Goal: Task Accomplishment & Management: Use online tool/utility

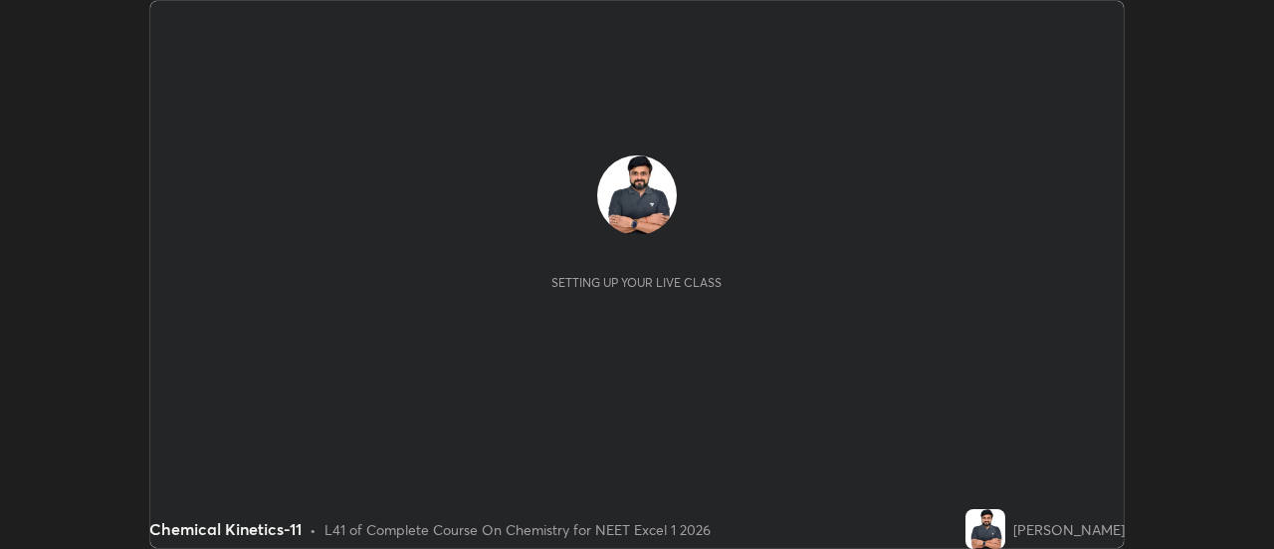
scroll to position [549, 1273]
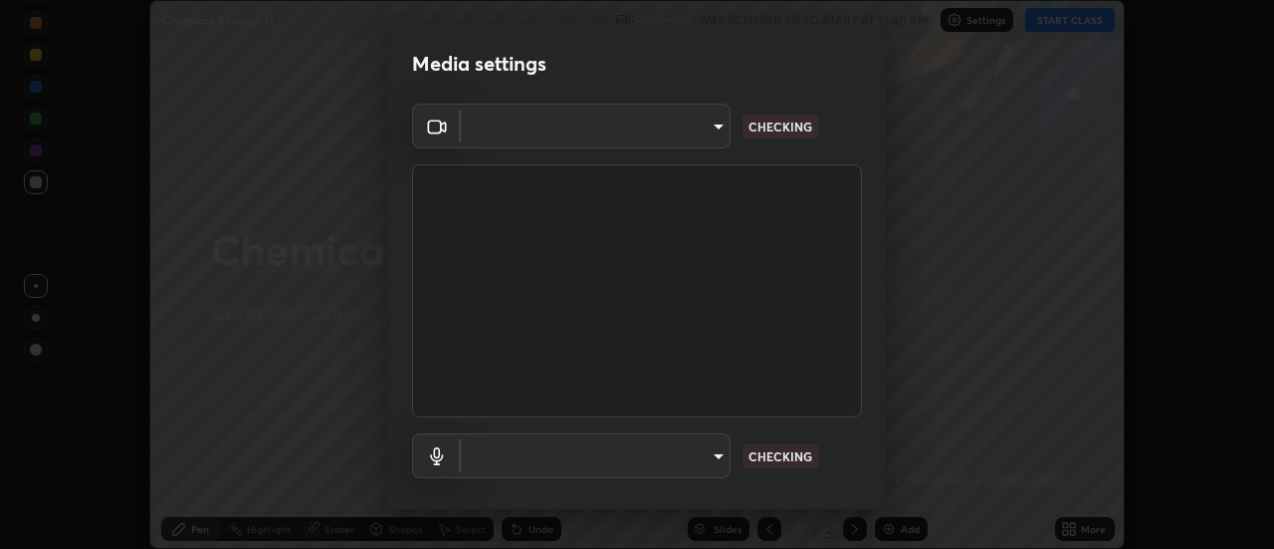
type input "dff715f2b8103cd99efd98edb1208d423aa6cea85c5a492e25875cbf54650d32"
click at [703, 455] on body "Erase all Chemical Kinetics-11 Recording WAS SCHEDULED TO START AT 12:40 PM Set…" at bounding box center [637, 274] width 1274 height 549
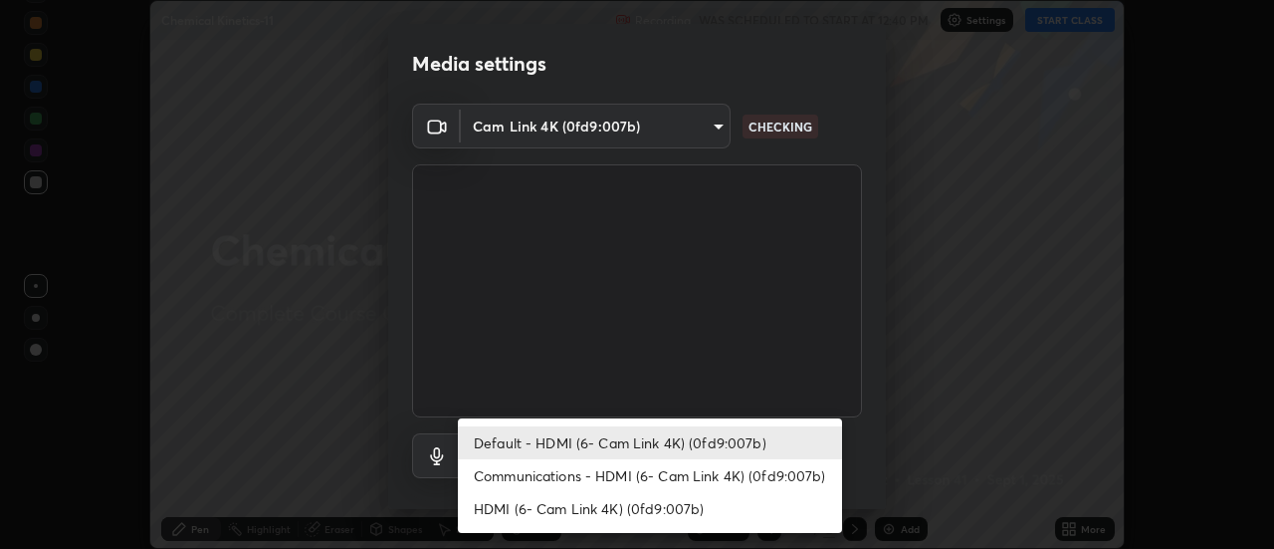
click at [683, 466] on li "Communications - HDMI (6- Cam Link 4K) (0fd9:007b)" at bounding box center [650, 475] width 384 height 33
type input "communications"
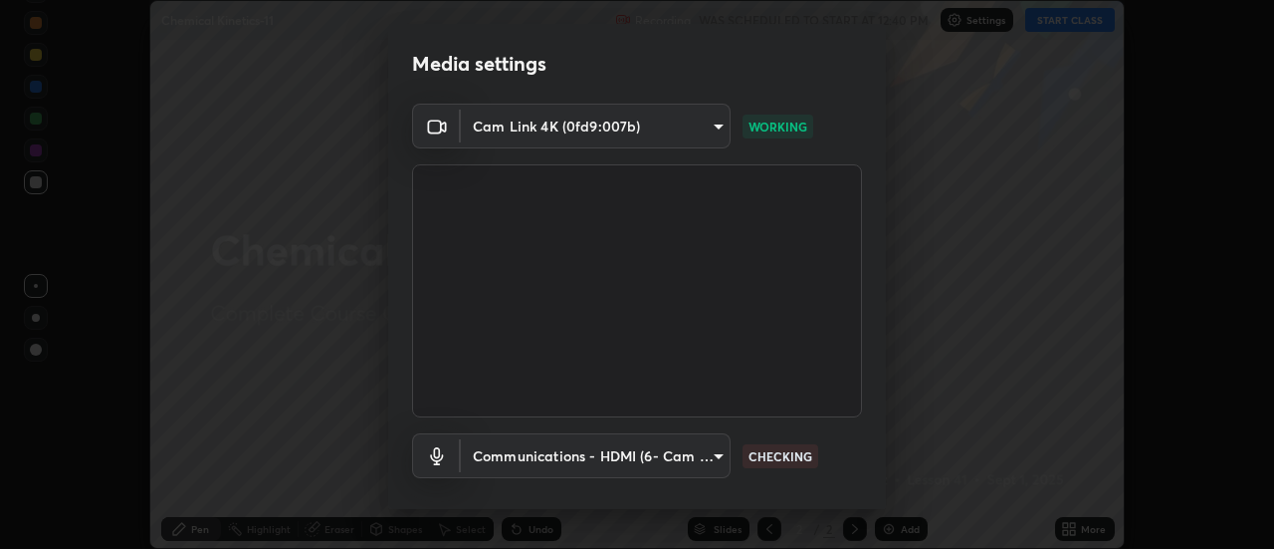
scroll to position [105, 0]
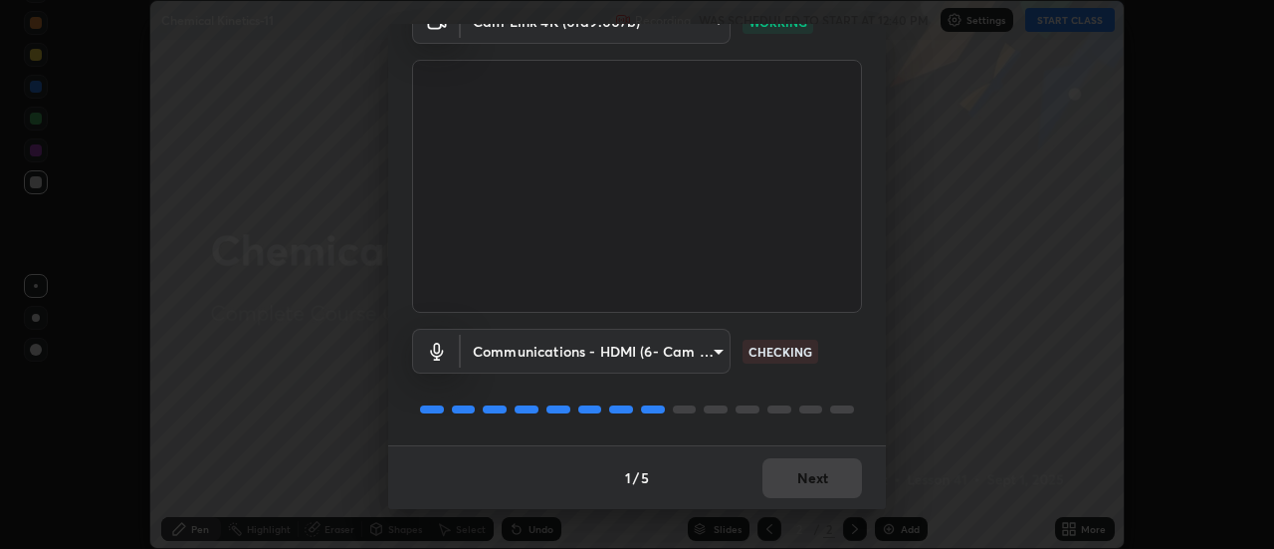
click at [824, 475] on div "1 / 5 Next" at bounding box center [637, 477] width 498 height 64
click at [822, 479] on div "1 / 5 Next" at bounding box center [637, 477] width 498 height 64
click at [824, 484] on div "1 / 5 Next" at bounding box center [637, 477] width 498 height 64
click at [826, 485] on div "1 / 5 Next" at bounding box center [637, 477] width 498 height 64
click at [835, 483] on div "1 / 5 Next" at bounding box center [637, 477] width 498 height 64
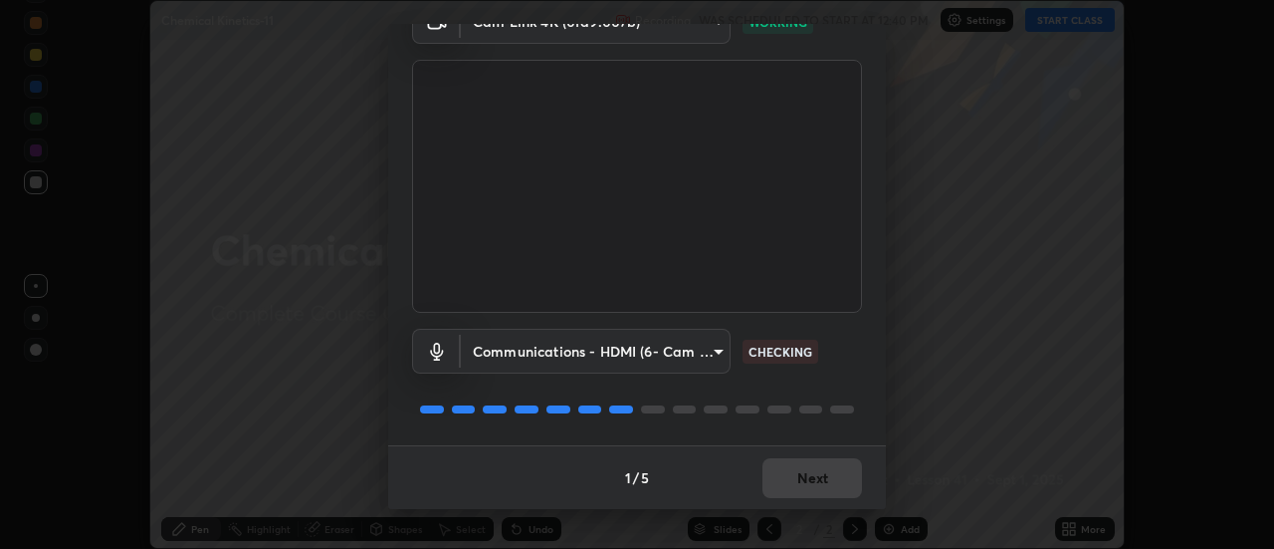
click at [838, 481] on div "1 / 5 Next" at bounding box center [637, 477] width 498 height 64
click at [840, 478] on div "1 / 5 Next" at bounding box center [637, 477] width 498 height 64
click at [839, 485] on div "1 / 5 Next" at bounding box center [637, 477] width 498 height 64
click at [813, 476] on div "1 / 5 Next" at bounding box center [637, 477] width 498 height 64
click at [816, 480] on div "1 / 5 Next" at bounding box center [637, 477] width 498 height 64
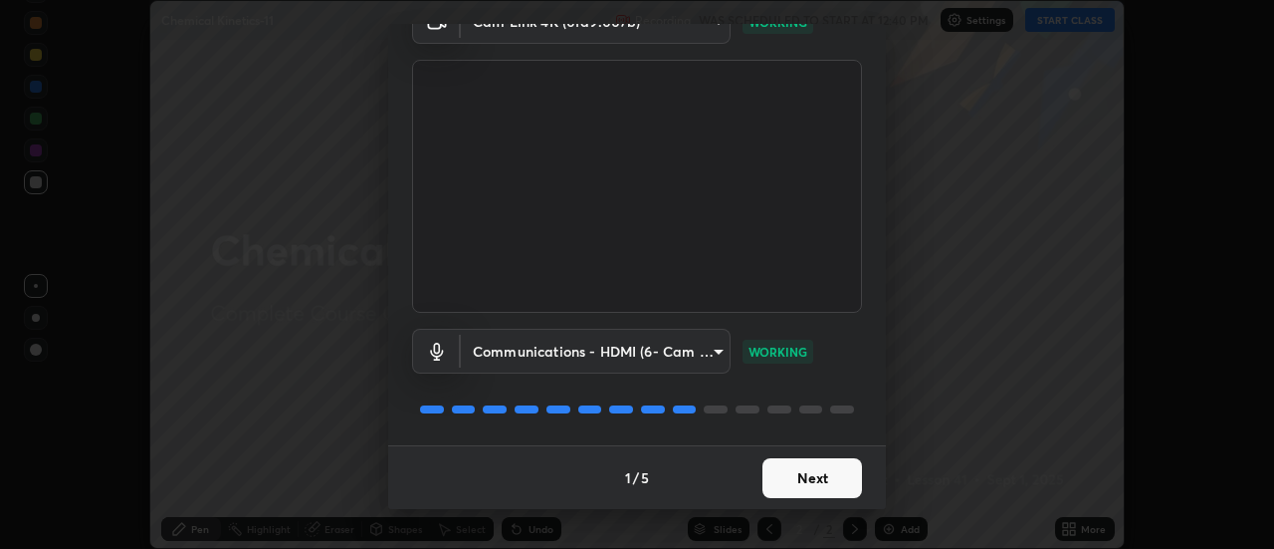
click at [814, 481] on button "Next" at bounding box center [813, 478] width 100 height 40
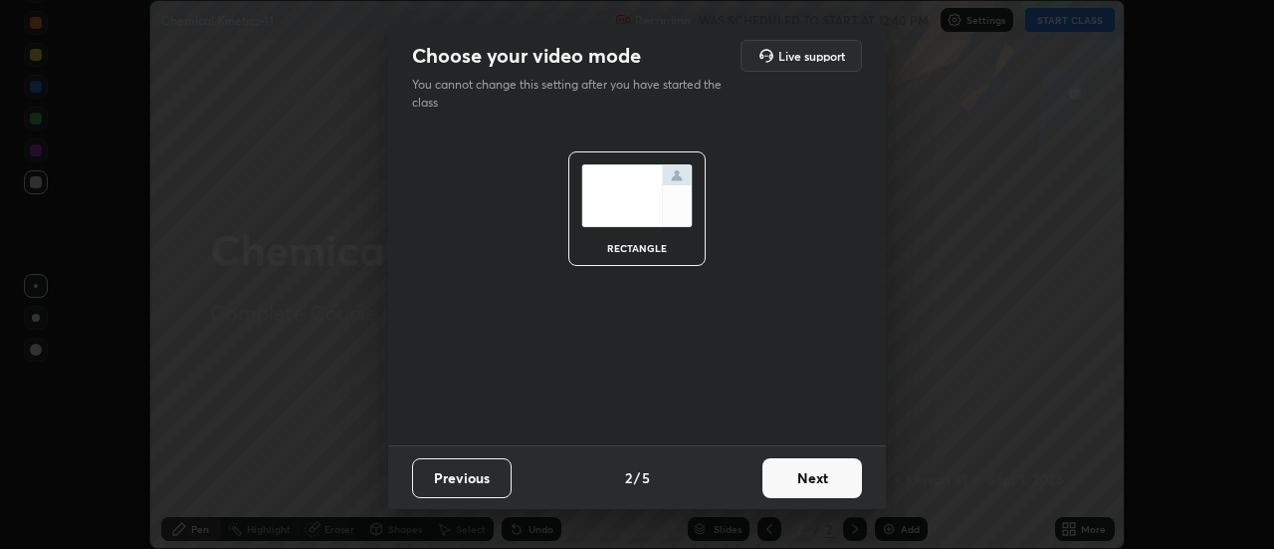
click at [825, 480] on button "Next" at bounding box center [813, 478] width 100 height 40
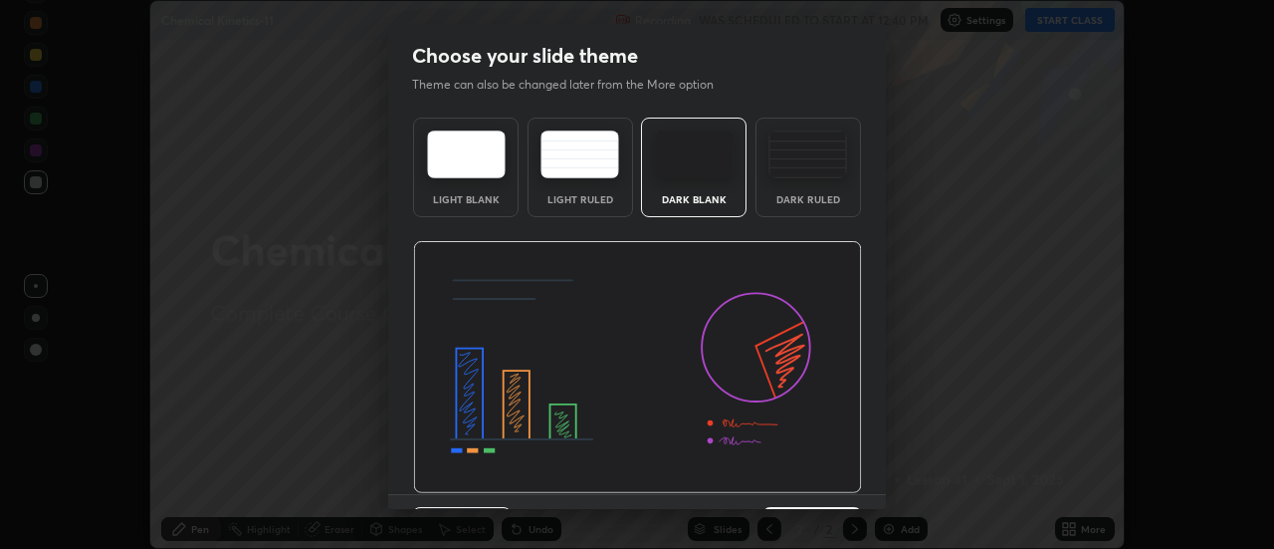
click at [827, 481] on img at bounding box center [637, 367] width 449 height 253
click at [826, 473] on img at bounding box center [637, 367] width 449 height 253
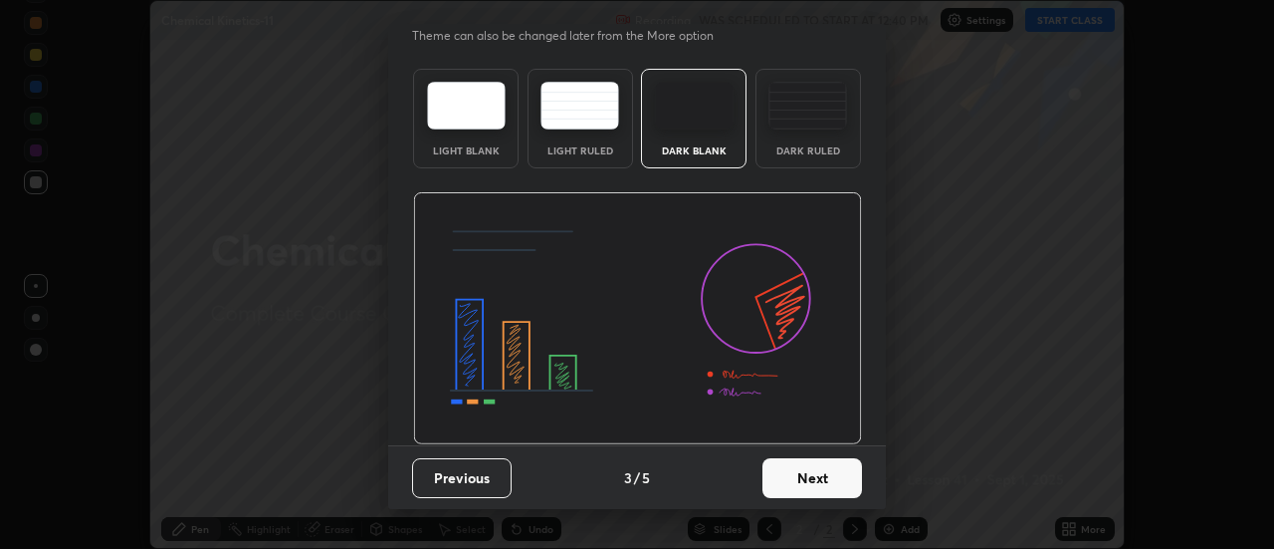
click at [824, 488] on button "Next" at bounding box center [813, 478] width 100 height 40
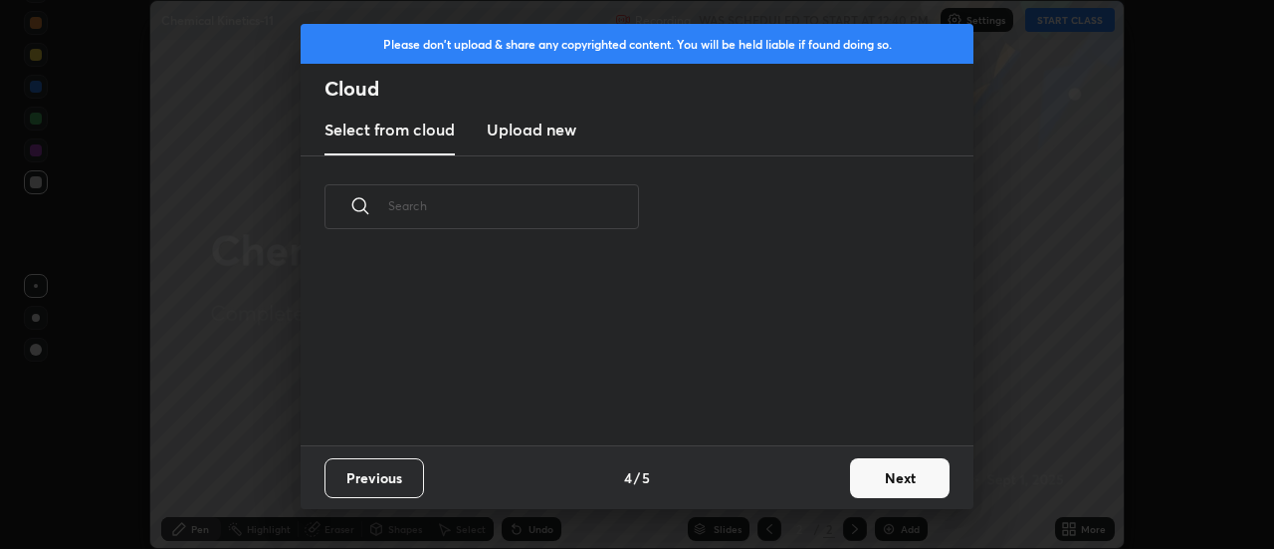
scroll to position [187, 639]
click at [896, 463] on button "Next" at bounding box center [900, 478] width 100 height 40
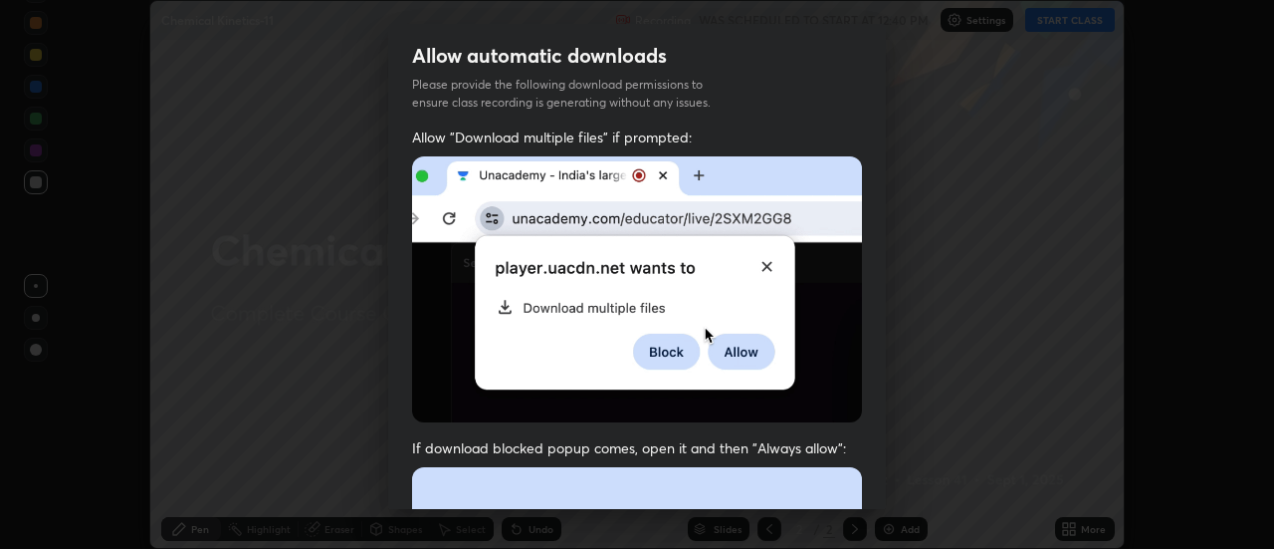
click at [568, 166] on img at bounding box center [637, 289] width 450 height 266
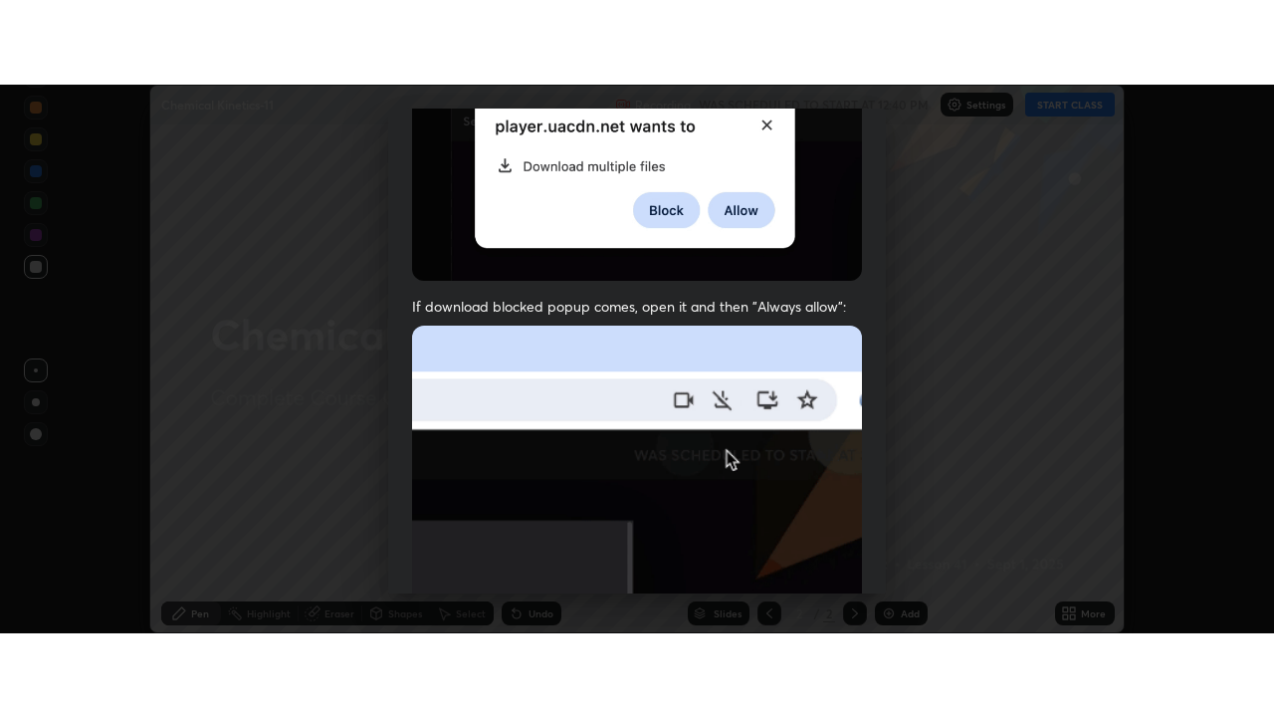
scroll to position [504, 0]
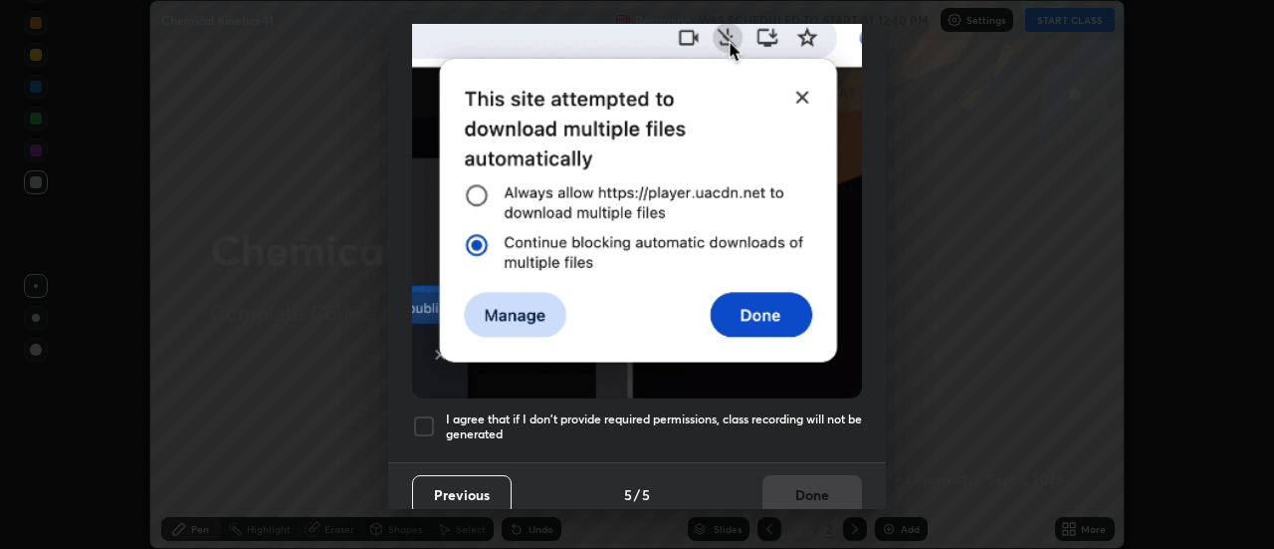
click at [418, 415] on div at bounding box center [424, 426] width 24 height 24
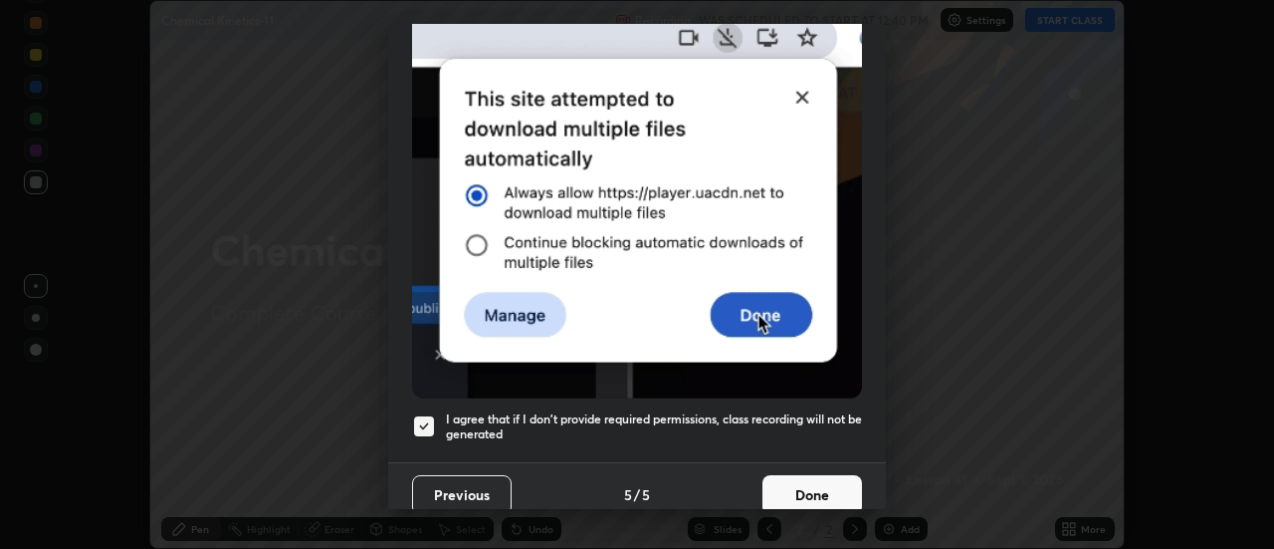
click at [796, 475] on button "Done" at bounding box center [813, 495] width 100 height 40
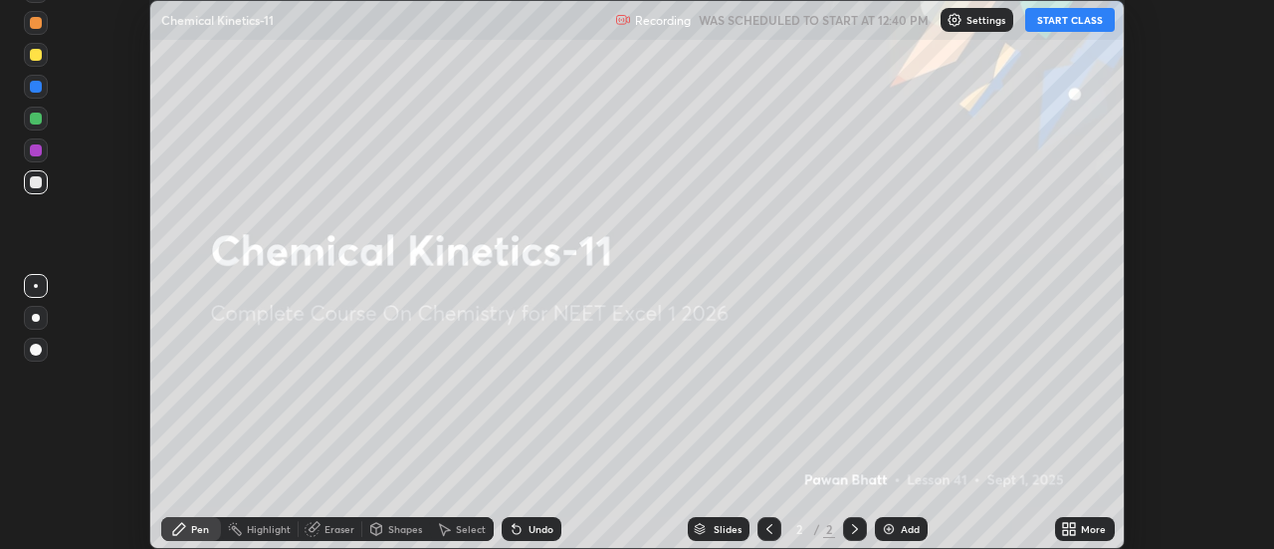
click at [1081, 24] on button "START CLASS" at bounding box center [1071, 20] width 90 height 24
click at [1078, 26] on button "START CLASS" at bounding box center [1071, 20] width 90 height 24
click at [1073, 524] on icon at bounding box center [1073, 525] width 5 height 5
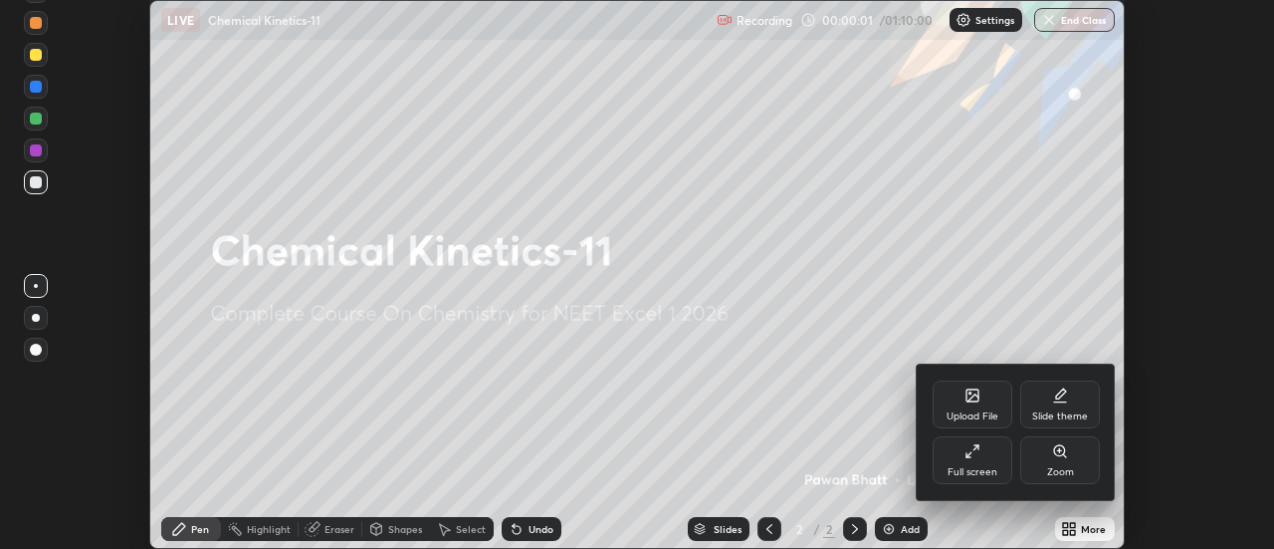
click at [983, 461] on div "Full screen" at bounding box center [973, 460] width 80 height 48
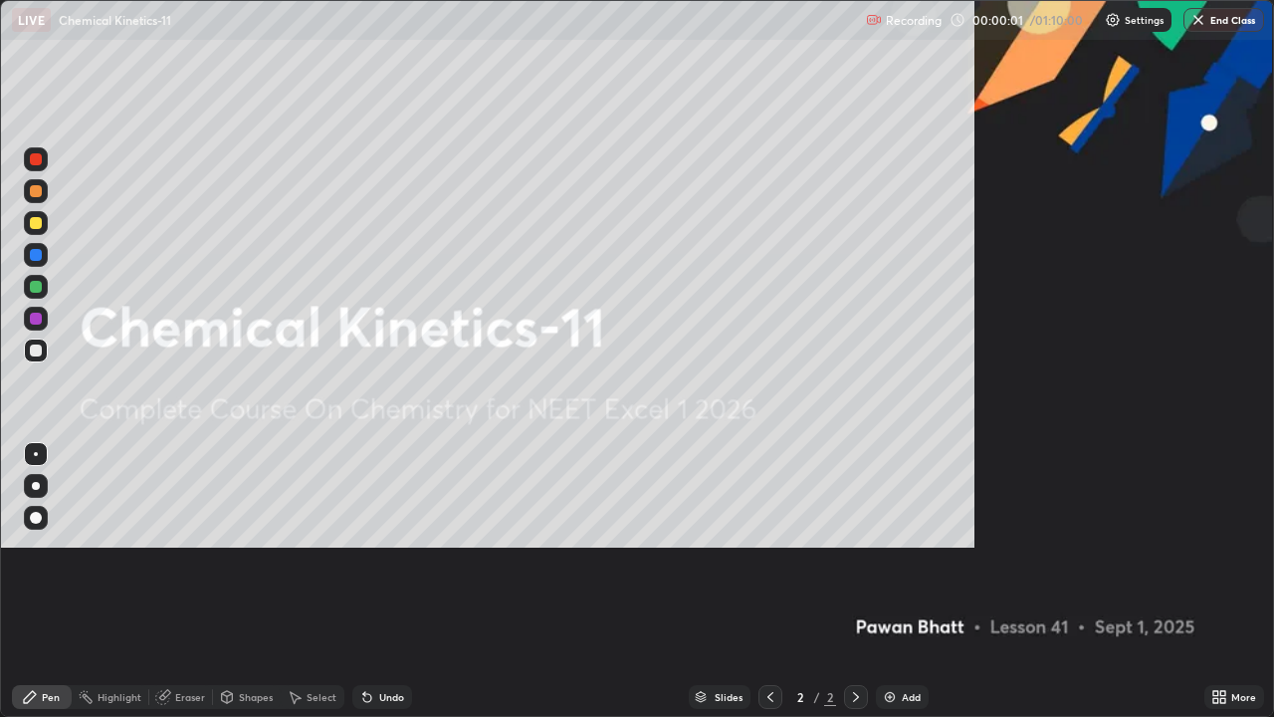
scroll to position [717, 1274]
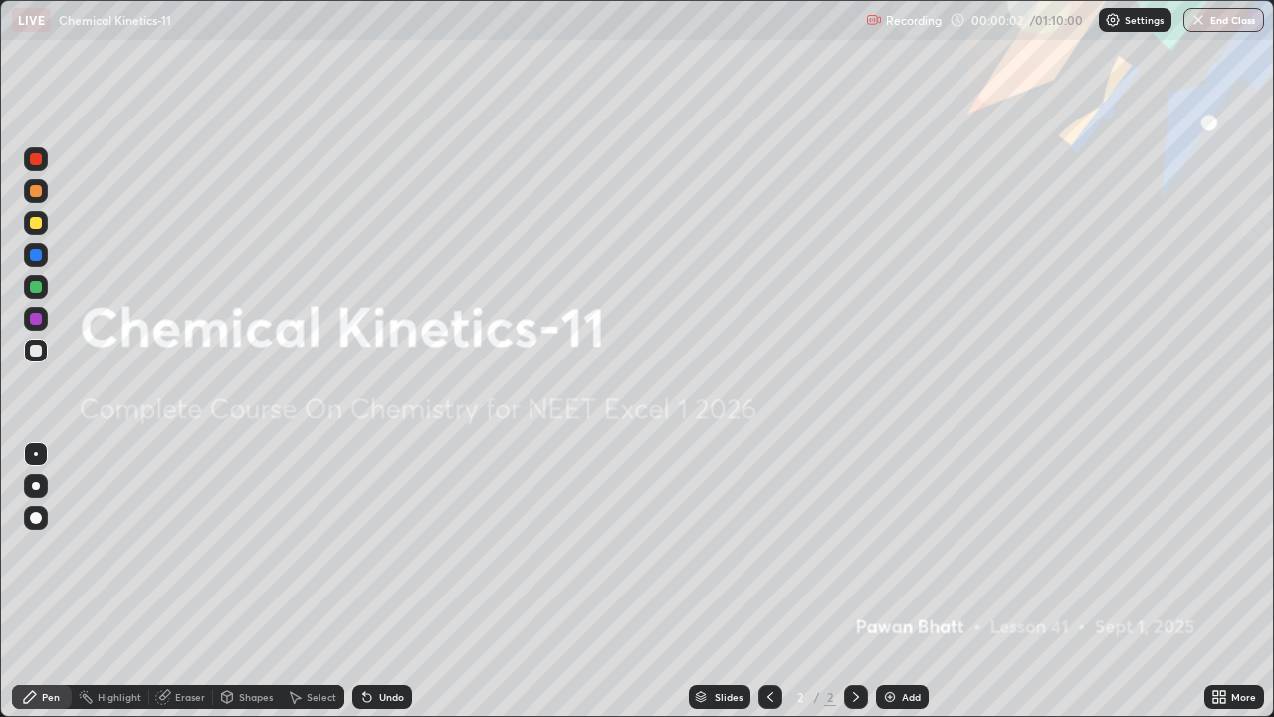
click at [897, 548] on div "Add" at bounding box center [902, 697] width 53 height 24
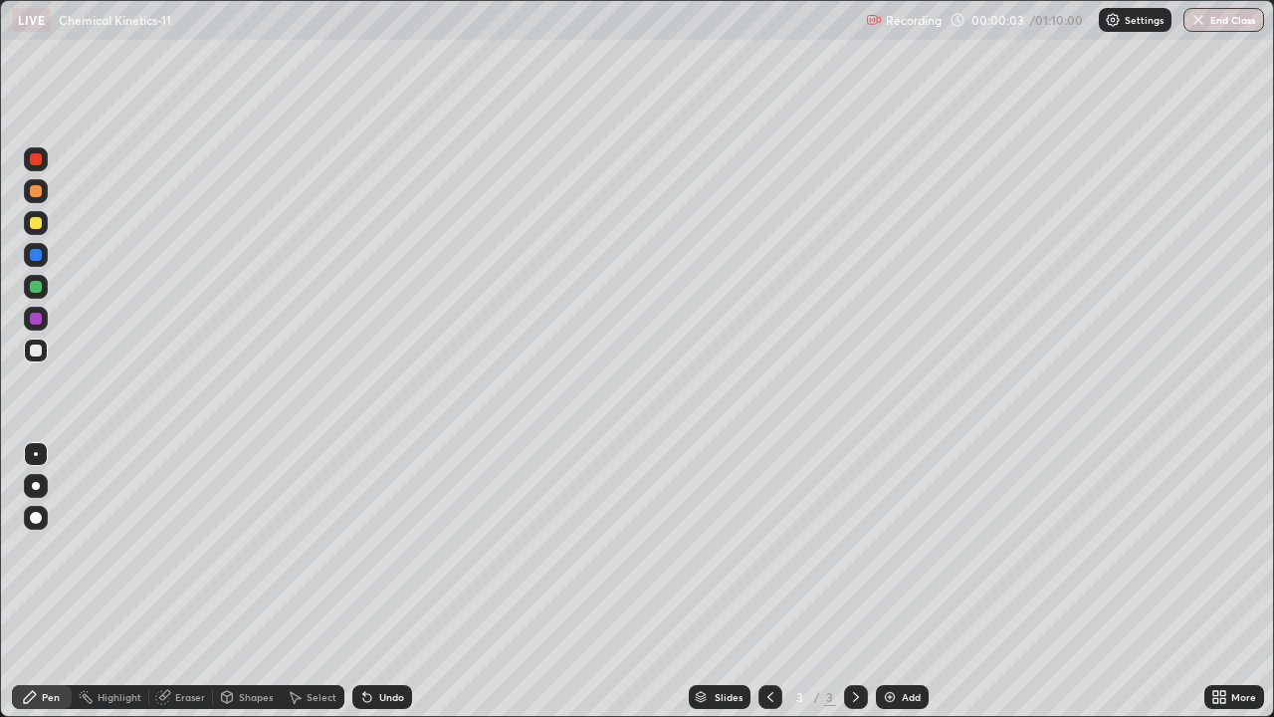
click at [36, 483] on div at bounding box center [36, 486] width 8 height 8
click at [36, 226] on div at bounding box center [36, 223] width 12 height 12
click at [897, 548] on div "Add" at bounding box center [902, 697] width 53 height 24
click at [900, 548] on div "Add" at bounding box center [902, 697] width 53 height 24
click at [898, 548] on div "Add" at bounding box center [902, 697] width 53 height 24
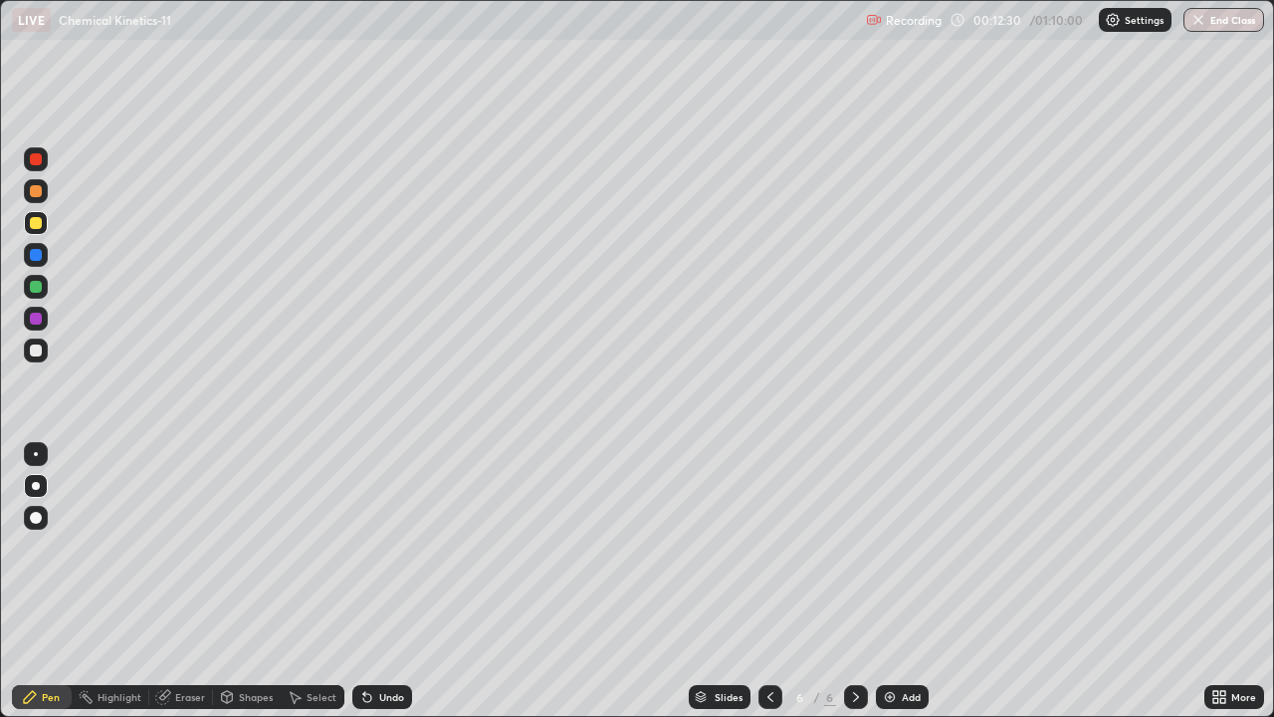
click at [393, 548] on div "Undo" at bounding box center [391, 697] width 25 height 10
click at [391, 548] on div "Undo" at bounding box center [391, 697] width 25 height 10
click at [389, 548] on div "Undo" at bounding box center [391, 697] width 25 height 10
click at [386, 548] on div "Undo" at bounding box center [391, 697] width 25 height 10
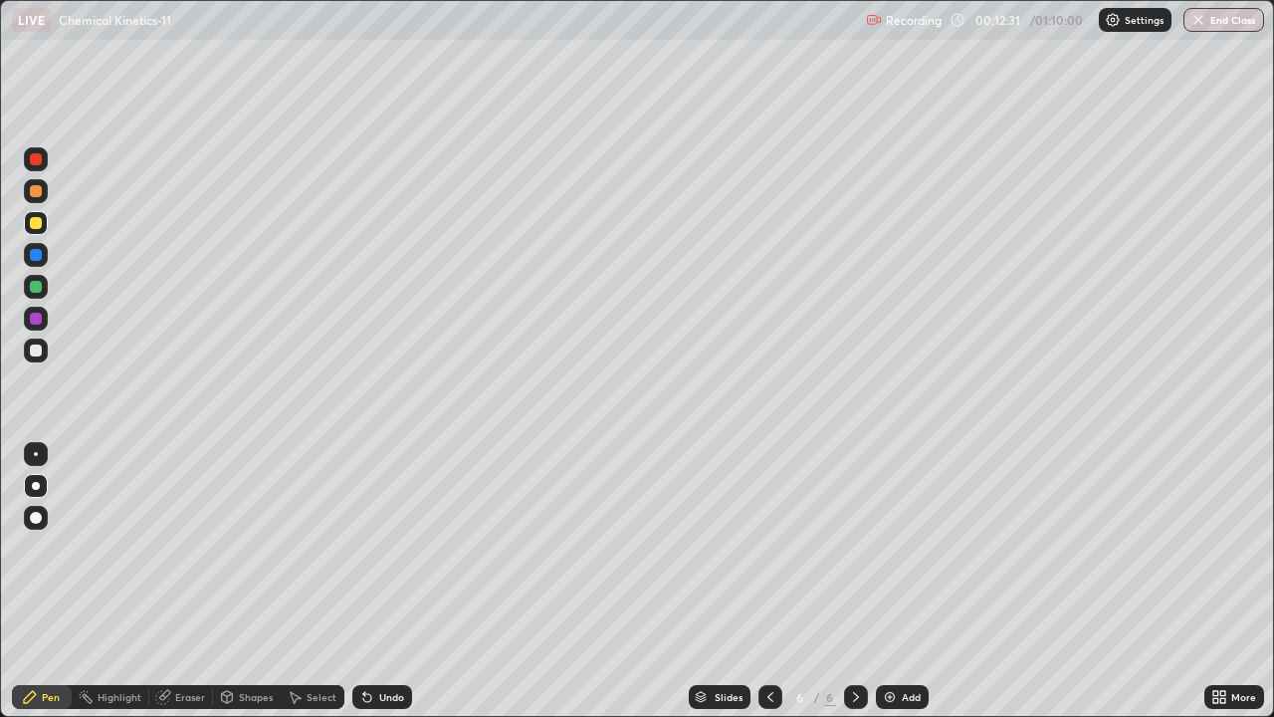
click at [385, 548] on div "Undo" at bounding box center [391, 697] width 25 height 10
click at [390, 548] on div "Undo" at bounding box center [391, 697] width 25 height 10
click at [385, 548] on div "Undo" at bounding box center [391, 697] width 25 height 10
click at [392, 548] on div "Undo" at bounding box center [391, 697] width 25 height 10
click at [904, 548] on div "Add" at bounding box center [911, 697] width 19 height 10
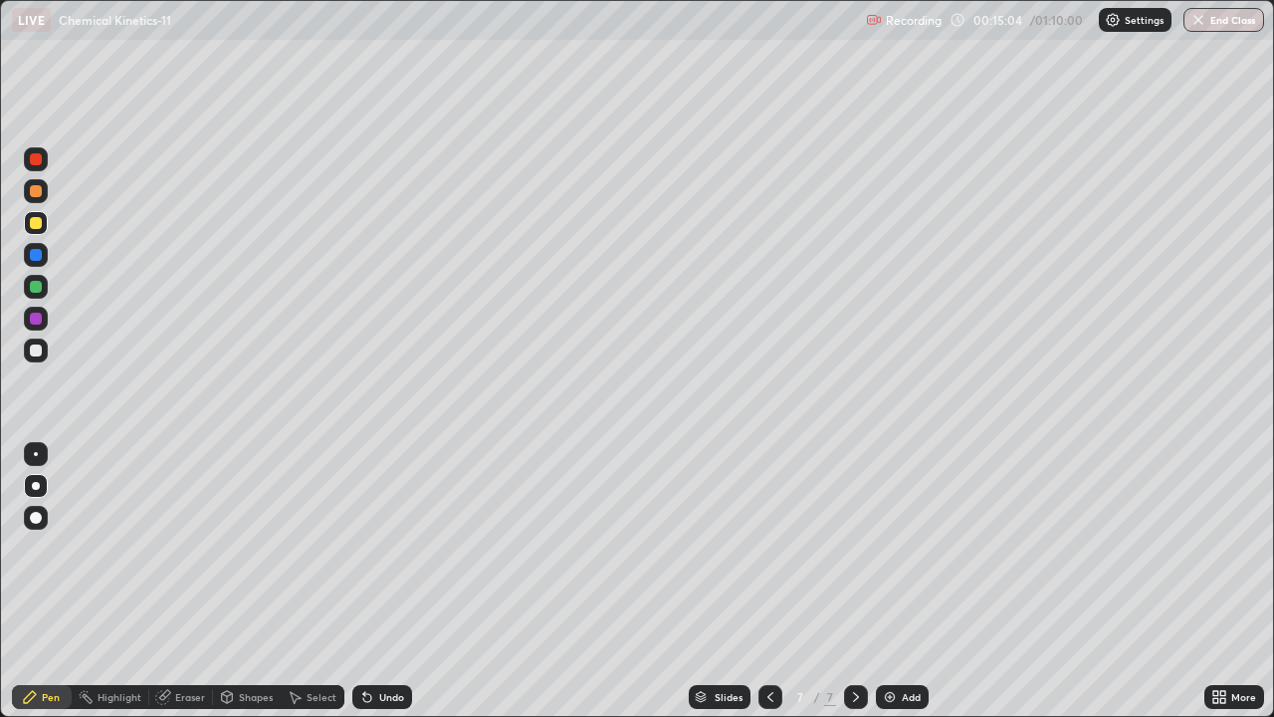
click at [770, 548] on icon at bounding box center [771, 697] width 16 height 16
click at [851, 548] on icon at bounding box center [856, 697] width 16 height 16
click at [903, 548] on div "Add" at bounding box center [911, 697] width 19 height 10
click at [894, 548] on img at bounding box center [890, 697] width 16 height 16
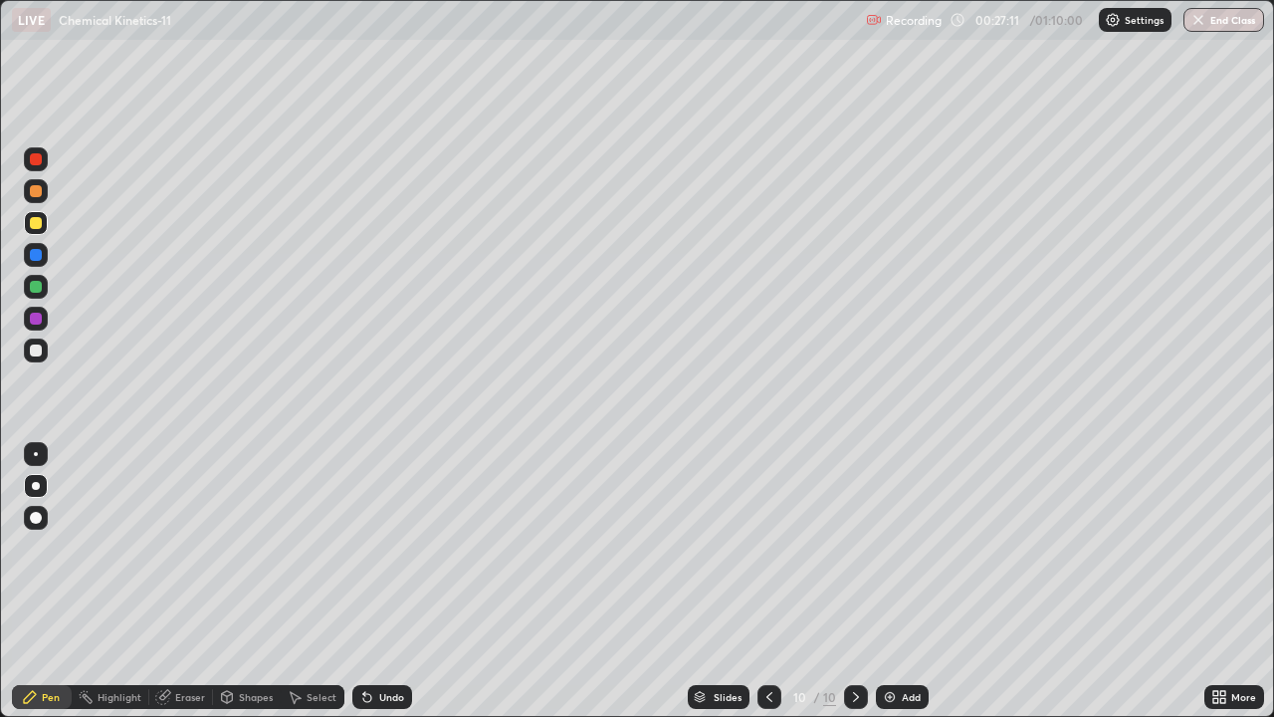
click at [909, 548] on div "Add" at bounding box center [911, 697] width 19 height 10
click at [908, 548] on div "Add" at bounding box center [911, 697] width 19 height 10
click at [906, 548] on div "Add" at bounding box center [911, 697] width 19 height 10
click at [370, 548] on icon at bounding box center [367, 697] width 16 height 16
click at [390, 548] on div "Undo" at bounding box center [391, 697] width 25 height 10
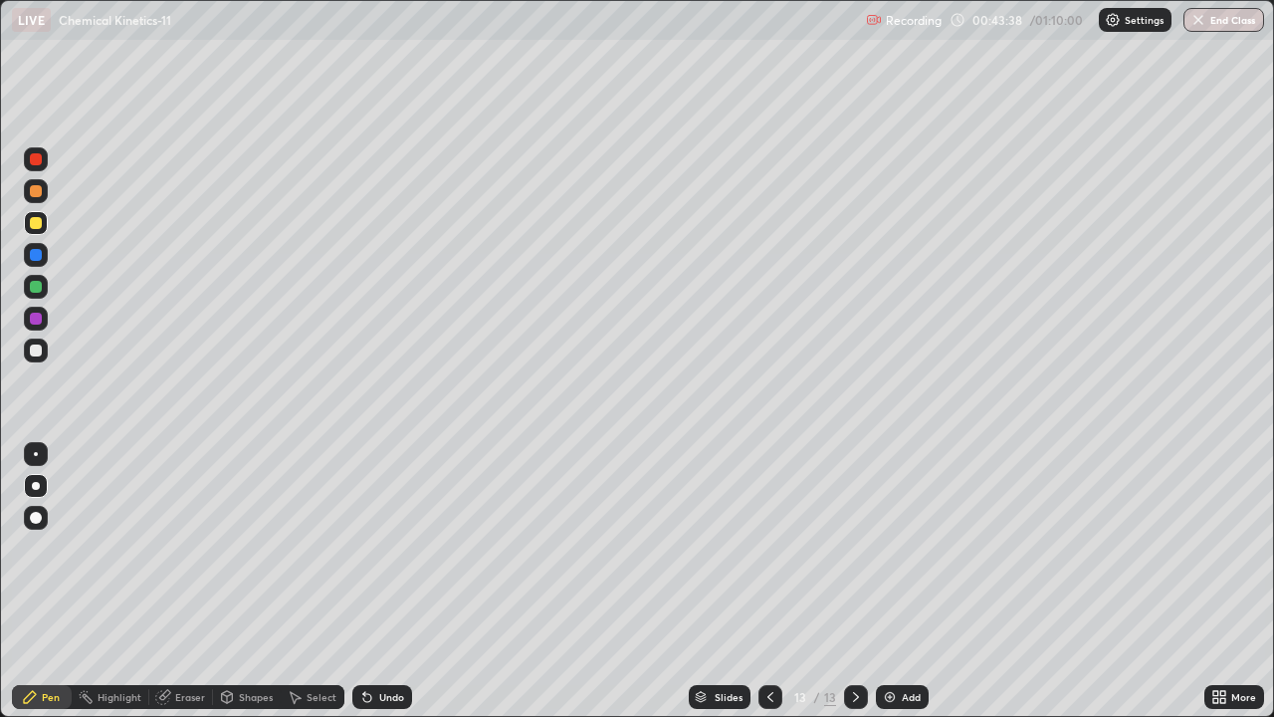
click at [37, 287] on div at bounding box center [36, 287] width 12 height 12
click at [38, 354] on div at bounding box center [36, 350] width 12 height 12
click at [32, 219] on div at bounding box center [36, 223] width 12 height 12
click at [36, 288] on div at bounding box center [36, 287] width 12 height 12
click at [39, 291] on div at bounding box center [36, 287] width 12 height 12
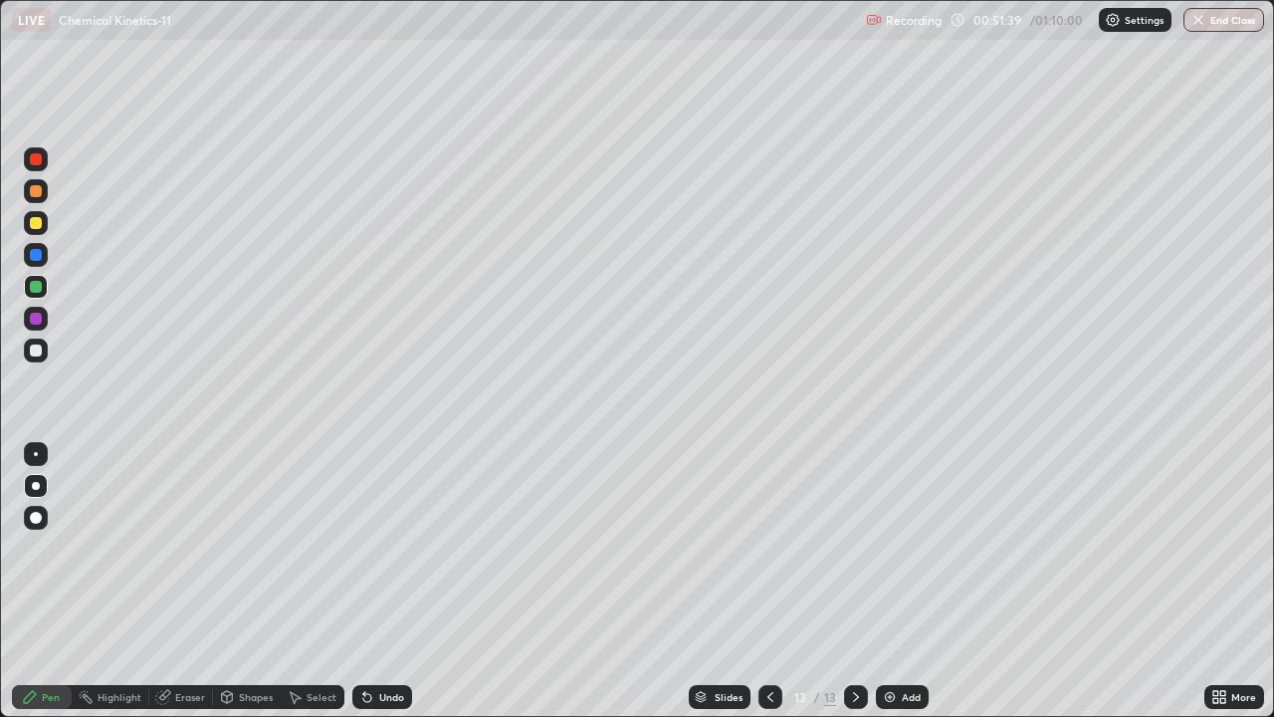
click at [34, 225] on div at bounding box center [36, 223] width 12 height 12
click at [905, 548] on div "Add" at bounding box center [911, 697] width 19 height 10
click at [39, 291] on div at bounding box center [36, 287] width 12 height 12
click at [35, 223] on div at bounding box center [36, 223] width 12 height 12
click at [40, 290] on div at bounding box center [36, 287] width 12 height 12
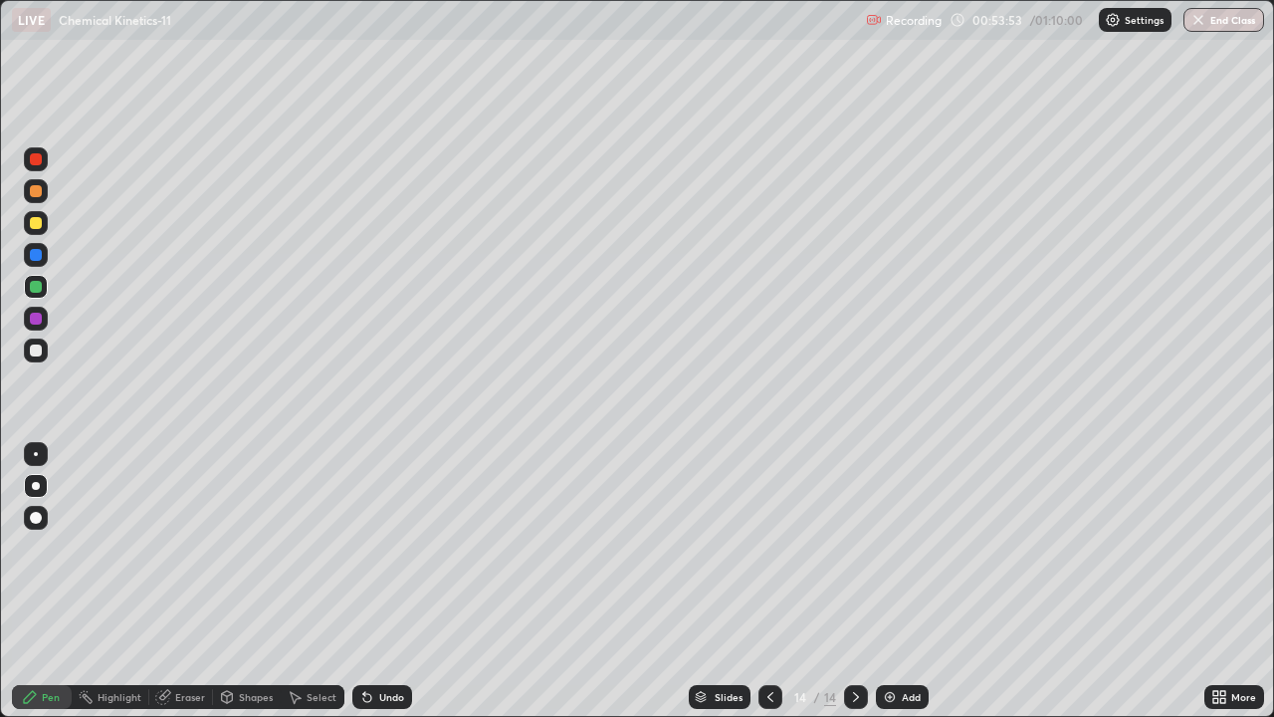
click at [32, 353] on div at bounding box center [36, 350] width 12 height 12
click at [759, 548] on div at bounding box center [771, 697] width 24 height 24
click at [854, 548] on icon at bounding box center [856, 697] width 16 height 16
click at [44, 228] on div at bounding box center [36, 223] width 24 height 24
click at [36, 348] on div at bounding box center [36, 350] width 12 height 12
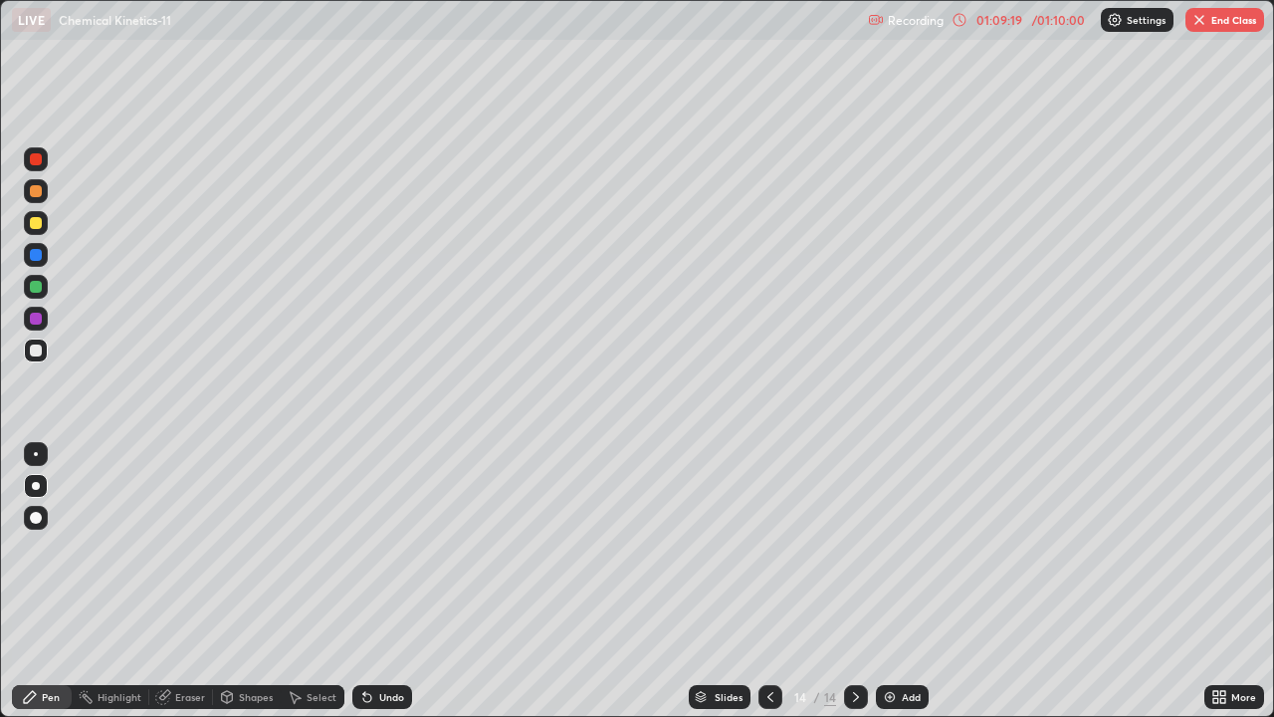
click at [1205, 19] on img "button" at bounding box center [1200, 20] width 16 height 16
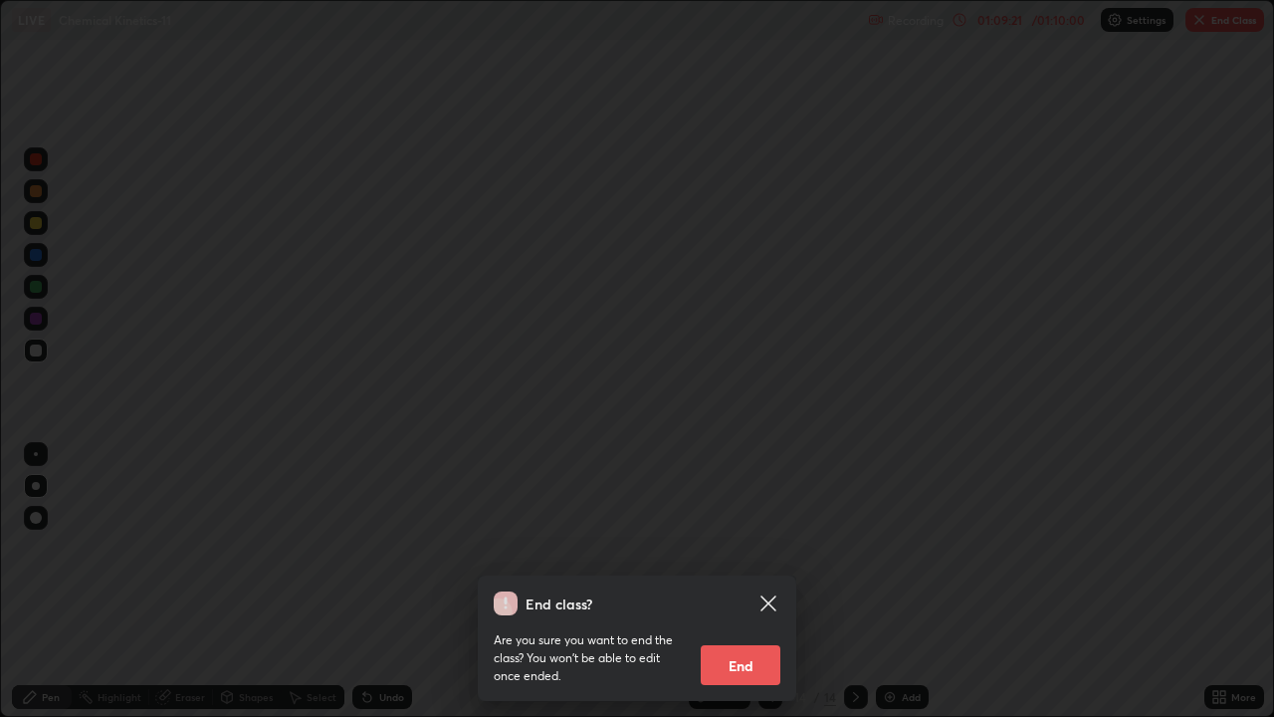
click at [769, 548] on button "End" at bounding box center [741, 665] width 80 height 40
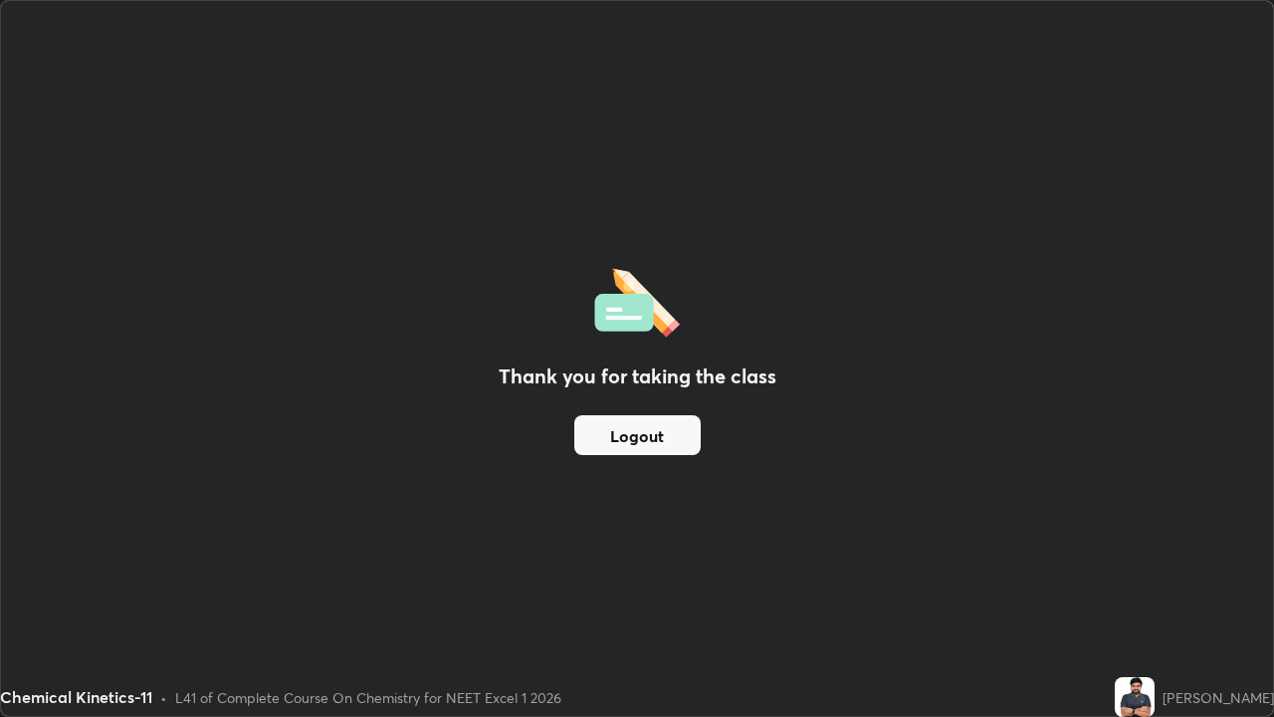
click at [660, 434] on button "Logout" at bounding box center [637, 435] width 126 height 40
